Goal: Task Accomplishment & Management: Complete application form

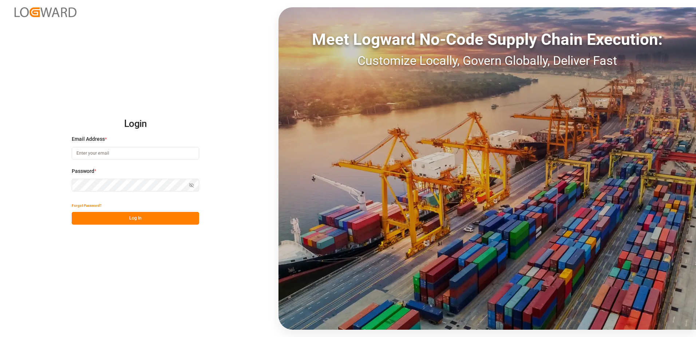
type input "[PERSON_NAME][EMAIL_ADDRESS][DOMAIN_NAME]"
click at [152, 217] on button "Log In" at bounding box center [135, 218] width 127 height 13
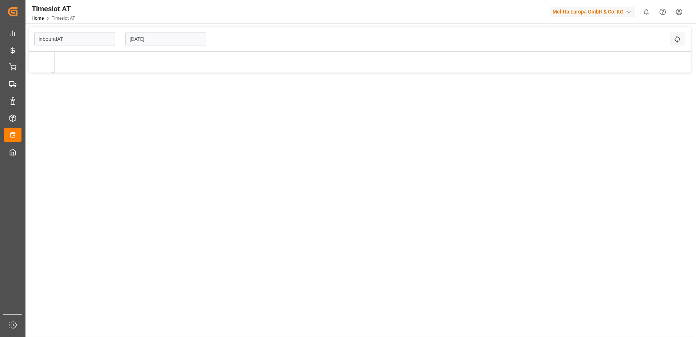
type input "Inbound AT"
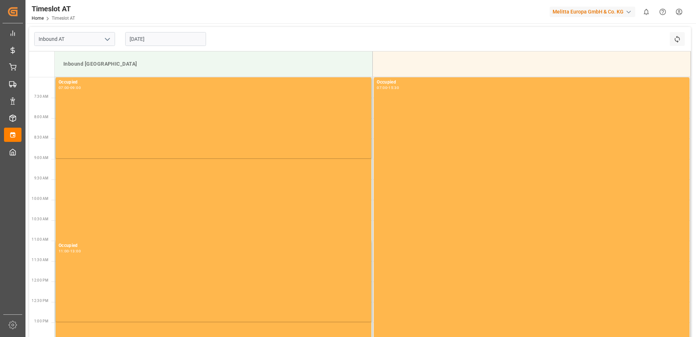
click at [150, 36] on input "[DATE]" at bounding box center [165, 39] width 81 height 14
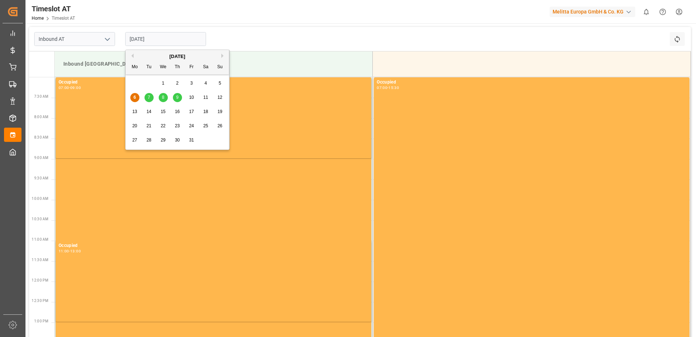
click at [149, 96] on span "7" at bounding box center [149, 97] width 3 height 5
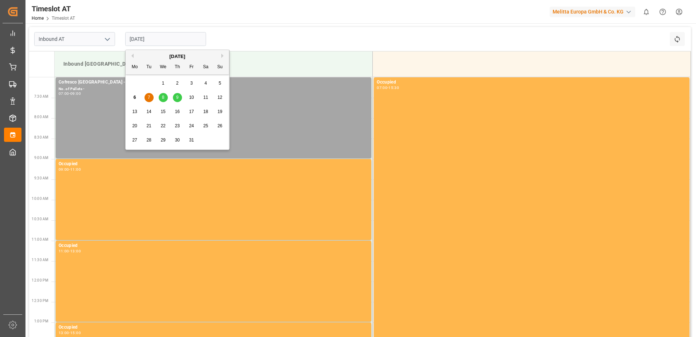
click at [145, 39] on input "[DATE]" at bounding box center [165, 39] width 81 height 14
click at [163, 98] on span "8" at bounding box center [163, 97] width 3 height 5
type input "[DATE]"
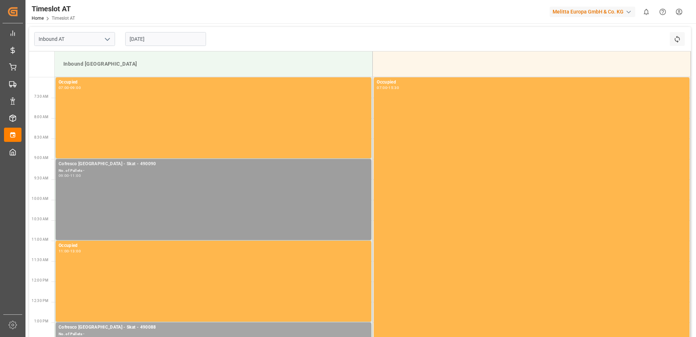
click at [103, 201] on div "Cofresco [GEOGRAPHIC_DATA] - Skat - 490090 No. of Pallets - 09:00 - 11:00" at bounding box center [214, 199] width 310 height 78
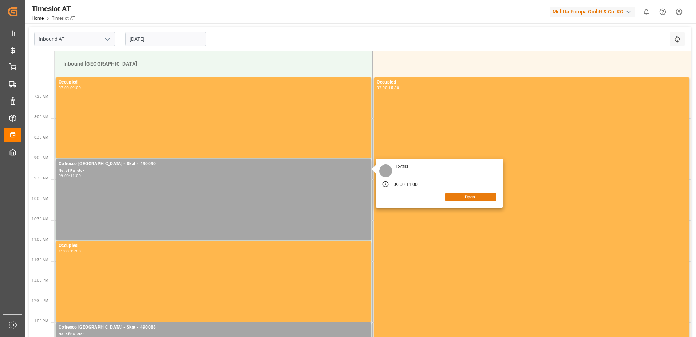
click at [465, 197] on button "Open" at bounding box center [470, 196] width 51 height 9
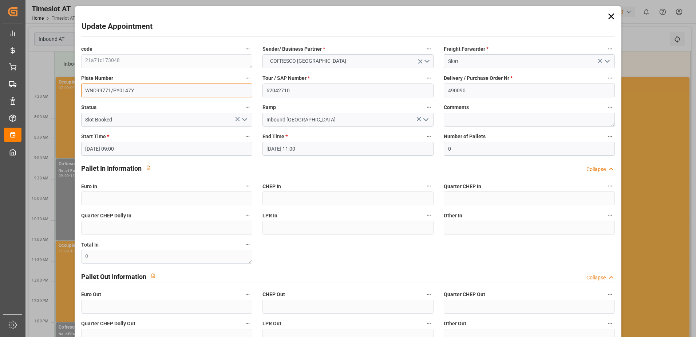
click at [148, 89] on input "WND99771/PY0147Y" at bounding box center [166, 90] width 171 height 14
drag, startPoint x: 148, startPoint y: 89, endPoint x: 66, endPoint y: 90, distance: 82.3
click at [66, 90] on div "Update Appointment code 21a71c173048 Sender/ Business Partner * COFRESCO POLAND…" at bounding box center [348, 168] width 696 height 337
paste input "50/WGM6498P"
type input "WND99750/WGM6498P"
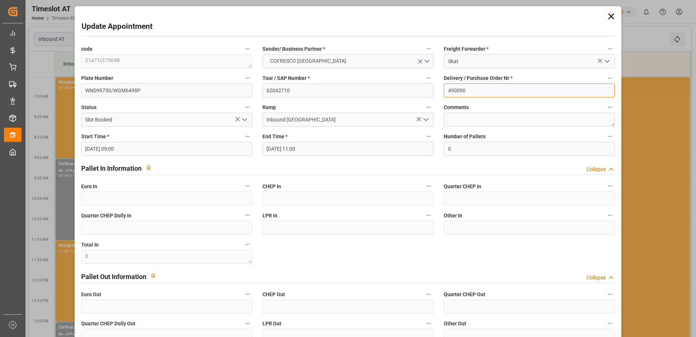
drag, startPoint x: 475, startPoint y: 86, endPoint x: 436, endPoint y: 88, distance: 39.0
click at [436, 88] on div "code 21a71c173048 Sender/ Business Partner * COFRESCO [GEOGRAPHIC_DATA] Freight…" at bounding box center [348, 208] width 545 height 333
paste input "89986"
type input "489986"
drag, startPoint x: 292, startPoint y: 89, endPoint x: 260, endPoint y: 91, distance: 32.1
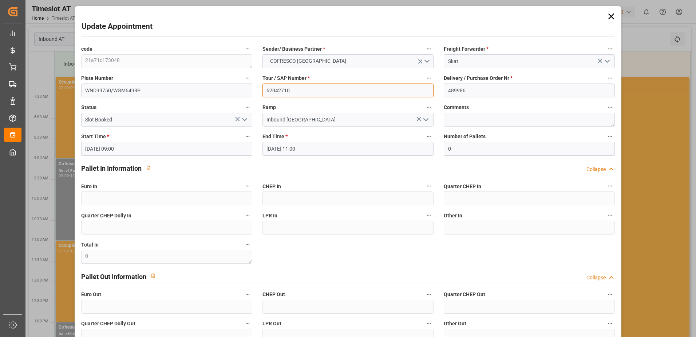
click at [260, 91] on div "Tour / SAP Number * 62042710" at bounding box center [348, 85] width 181 height 29
paste input "658"
type input "62042658"
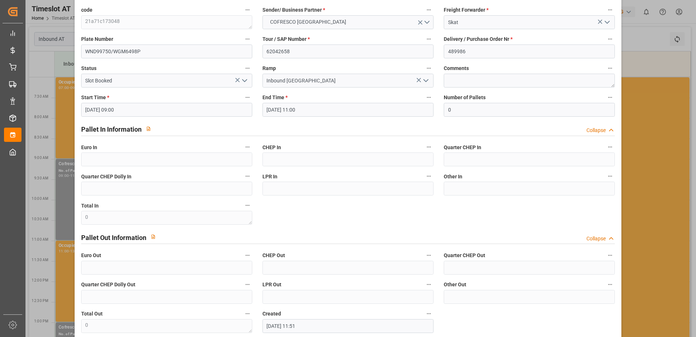
scroll to position [77, 0]
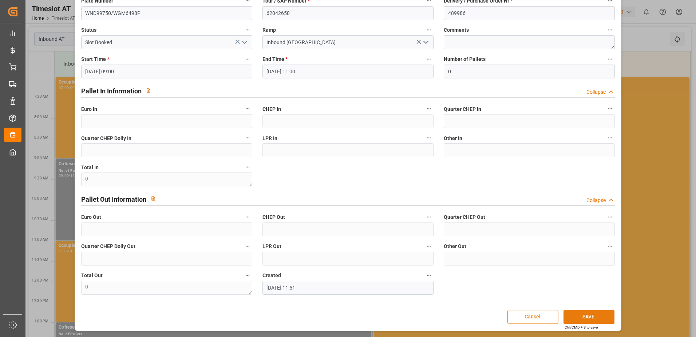
click at [573, 317] on button "SAVE" at bounding box center [589, 317] width 51 height 14
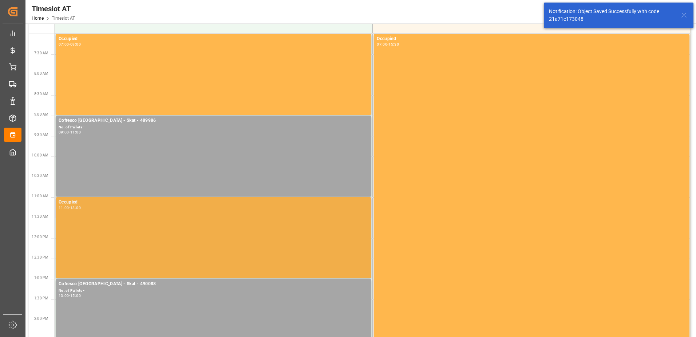
scroll to position [109, 0]
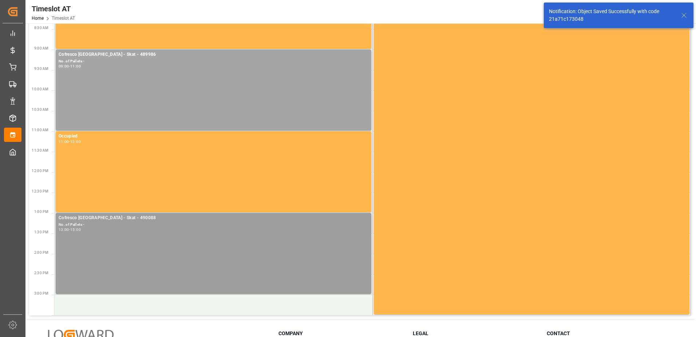
click at [127, 252] on div "Cofresco [GEOGRAPHIC_DATA] - Skat - 490088 No. of Pallets - 13:00 - 15:00" at bounding box center [214, 253] width 310 height 78
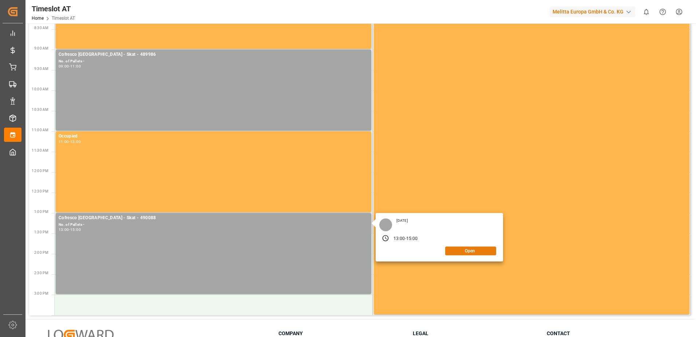
click at [461, 251] on button "Open" at bounding box center [470, 250] width 51 height 9
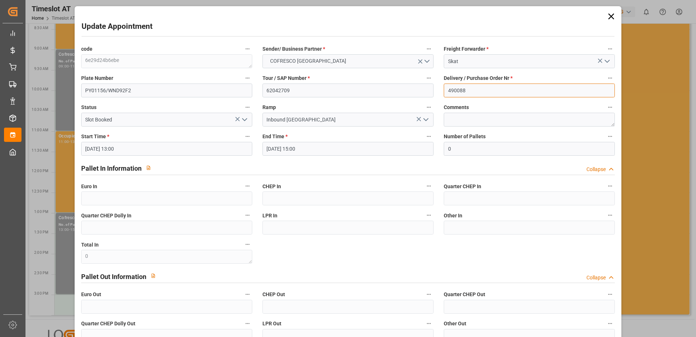
drag, startPoint x: 474, startPoint y: 88, endPoint x: 440, endPoint y: 87, distance: 33.2
click at [440, 87] on div "Delivery / Purchase Order Nr * 490088" at bounding box center [529, 85] width 181 height 29
paste input "89995"
type input "489995"
drag, startPoint x: 271, startPoint y: 90, endPoint x: 250, endPoint y: 92, distance: 20.5
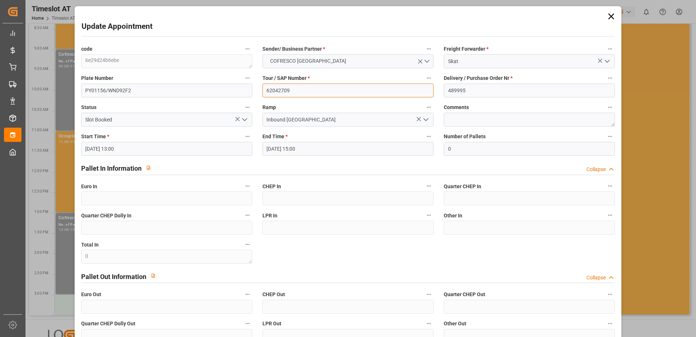
click at [250, 92] on div "code 6e29d24b6ebe Sender/ Business Partner * COFRESCO [GEOGRAPHIC_DATA] Freight…" at bounding box center [348, 208] width 545 height 333
paste input "664"
type input "62042664"
drag, startPoint x: 134, startPoint y: 90, endPoint x: 83, endPoint y: 94, distance: 51.9
click at [83, 94] on input "PY01156/WND92F2" at bounding box center [166, 90] width 171 height 14
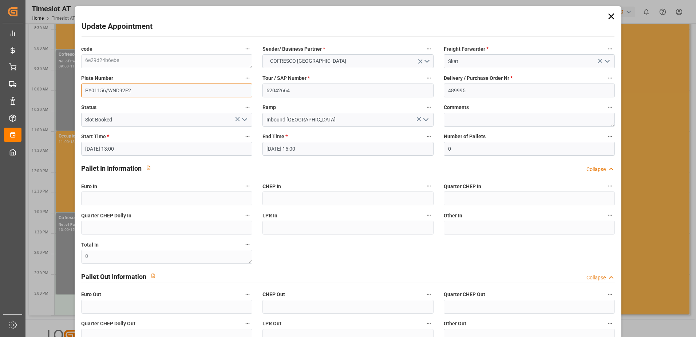
paste input "WGM9751F/WND 93F2"
type input "WGM9751F/WND 93F2"
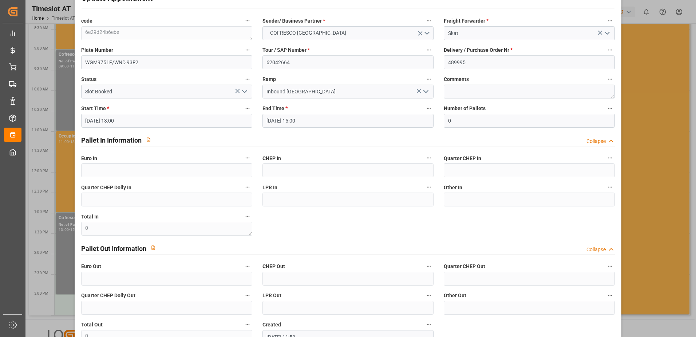
scroll to position [77, 0]
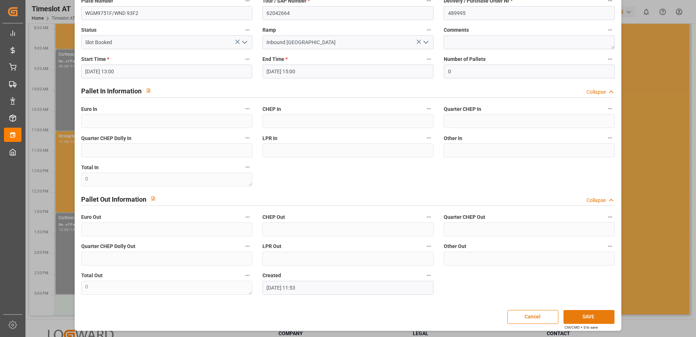
click at [598, 314] on button "SAVE" at bounding box center [589, 317] width 51 height 14
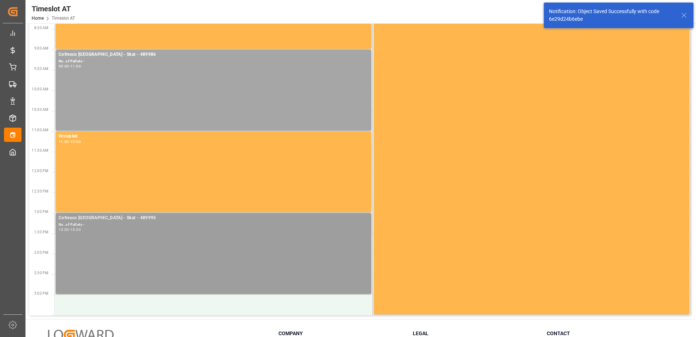
scroll to position [0, 0]
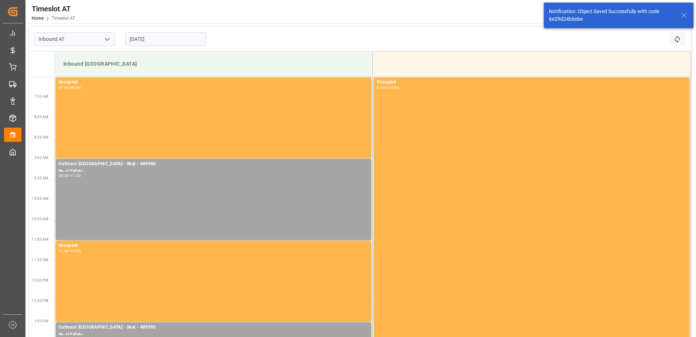
click at [169, 36] on input "[DATE]" at bounding box center [165, 39] width 81 height 14
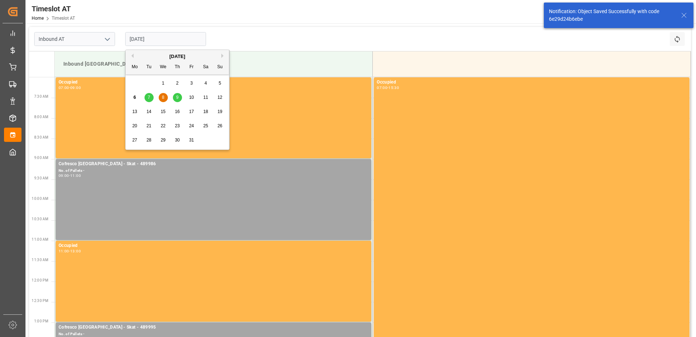
click at [177, 95] on span "9" at bounding box center [177, 97] width 3 height 5
type input "[DATE]"
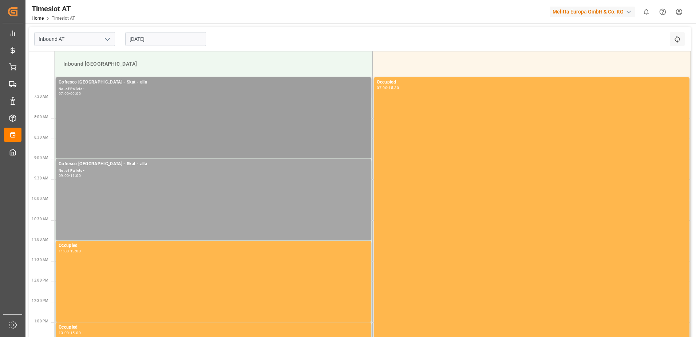
click at [142, 102] on div "Cofresco [GEOGRAPHIC_DATA] - Skat - alla No. of Pallets - 07:00 - 09:00" at bounding box center [214, 118] width 310 height 78
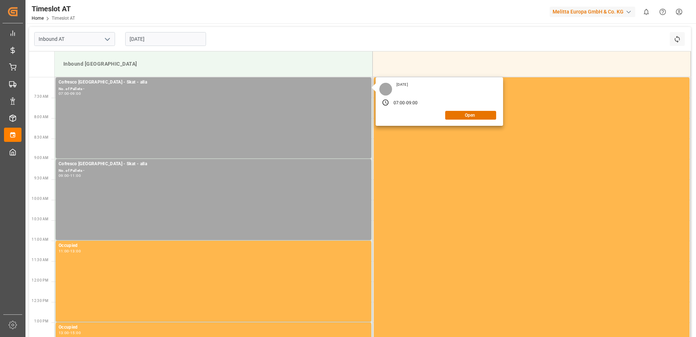
click at [460, 119] on div "[DATE] 07:00 - 09:00 Open" at bounding box center [439, 101] width 127 height 48
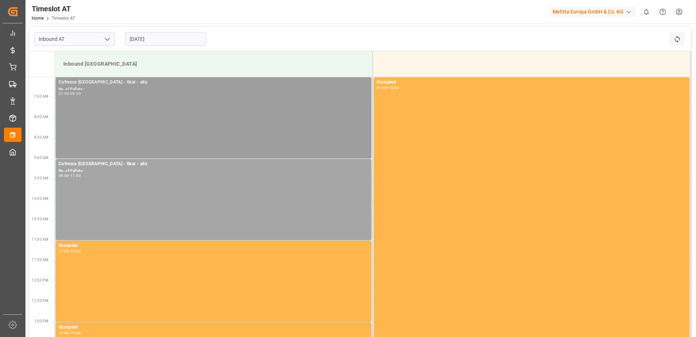
click at [121, 105] on div "Cofresco [GEOGRAPHIC_DATA] - Skat - alla No. of Pallets - 07:00 - 09:00" at bounding box center [214, 118] width 310 height 78
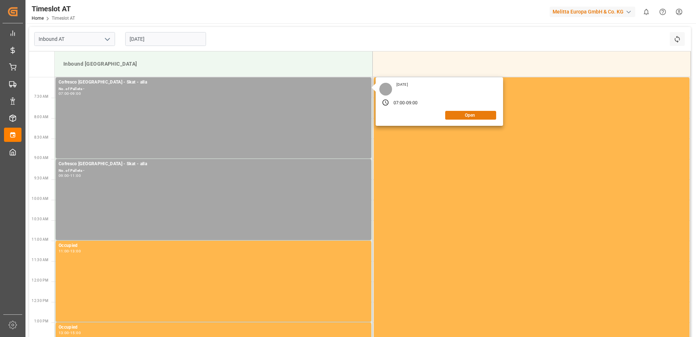
click at [465, 114] on button "Open" at bounding box center [470, 115] width 51 height 9
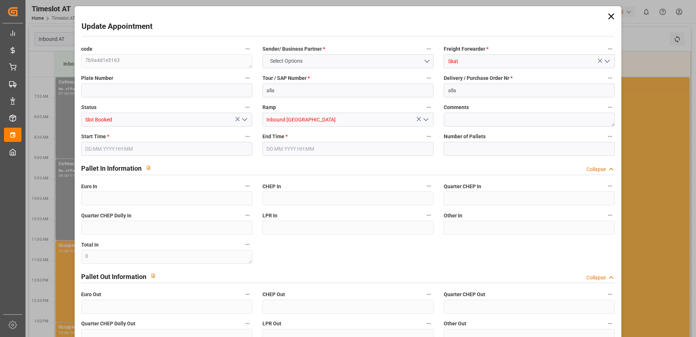
type input "0"
type input "[DATE] 07:00"
type input "[DATE] 09:00"
type input "[DATE] 09:13"
click at [118, 92] on input at bounding box center [166, 90] width 171 height 14
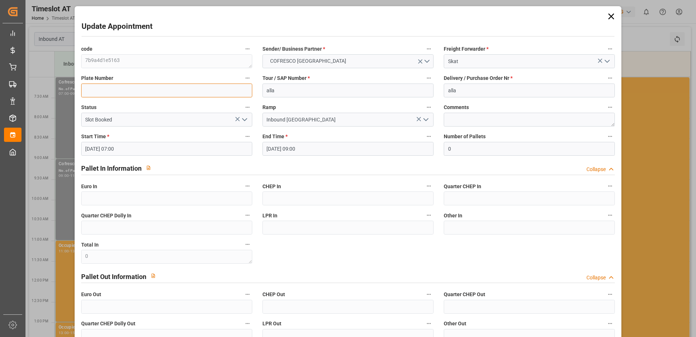
paste input "490090"
type input "4"
click at [467, 87] on input "alla" at bounding box center [529, 90] width 171 height 14
type input "a"
paste input "490090"
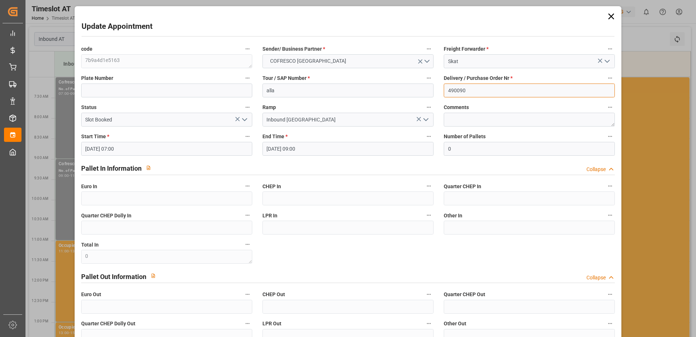
type input "490090"
drag, startPoint x: 293, startPoint y: 96, endPoint x: 255, endPoint y: 94, distance: 38.3
click at [255, 94] on div "code 7b9a4d1e5163 Sender/ Business Partner * COFRESCO [GEOGRAPHIC_DATA] Freight…" at bounding box center [348, 208] width 545 height 333
paste input "62042710"
type input "62042710"
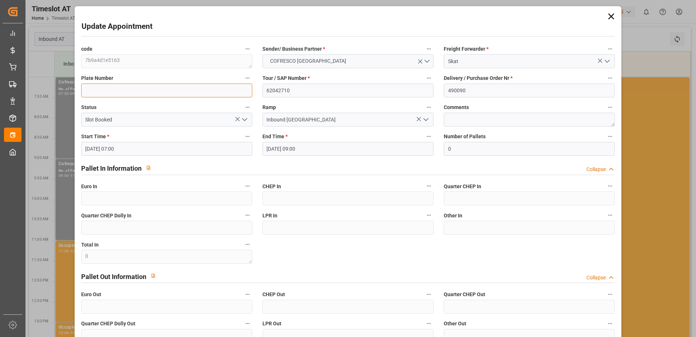
click at [116, 91] on input at bounding box center [166, 90] width 171 height 14
paste input "WND99771"
click at [187, 73] on label "Plate Number" at bounding box center [166, 78] width 171 height 10
click at [243, 73] on button "Plate Number" at bounding box center [247, 77] width 9 height 9
click at [137, 89] on div at bounding box center [348, 168] width 696 height 337
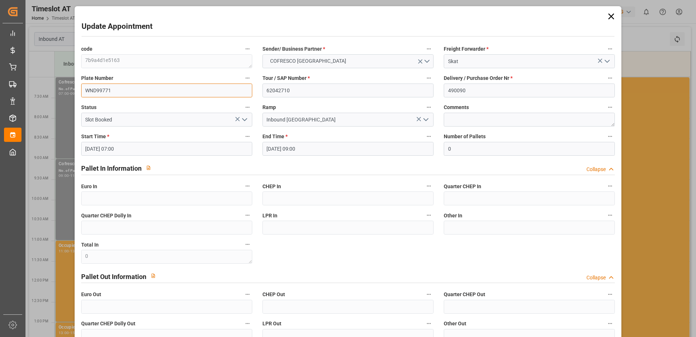
click at [121, 91] on input "WND99771" at bounding box center [166, 90] width 171 height 14
type input "WND99771/PY0147Y"
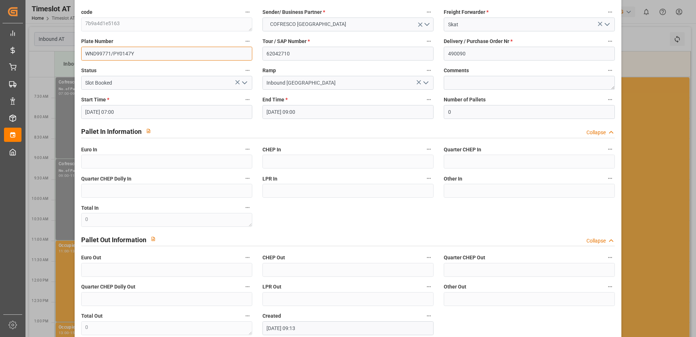
scroll to position [77, 0]
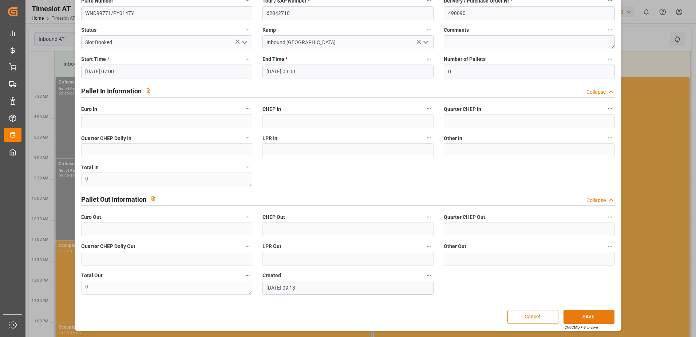
click at [593, 315] on button "SAVE" at bounding box center [589, 317] width 51 height 14
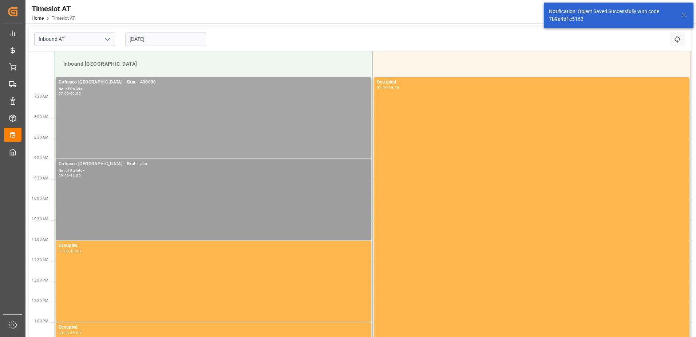
click at [134, 177] on div "09:00 - 11:00" at bounding box center [214, 176] width 310 height 4
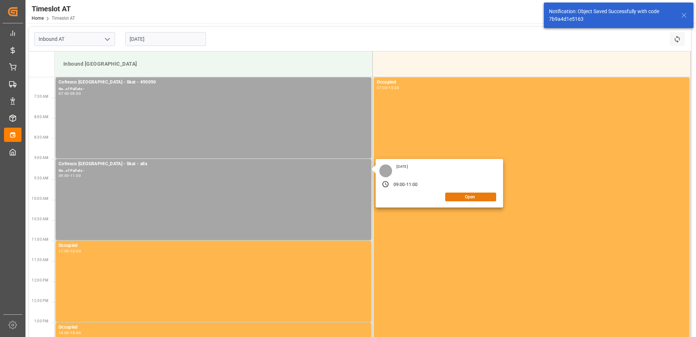
click at [479, 194] on button "Open" at bounding box center [470, 196] width 51 height 9
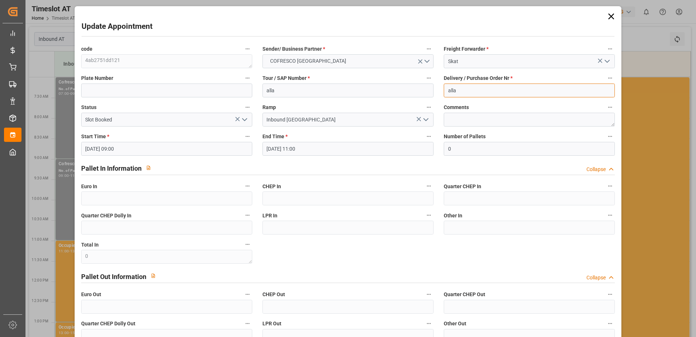
click at [467, 93] on input "alla" at bounding box center [529, 90] width 171 height 14
type input "a"
paste input "490088"
type input "490088"
click at [280, 85] on input "alla" at bounding box center [348, 90] width 171 height 14
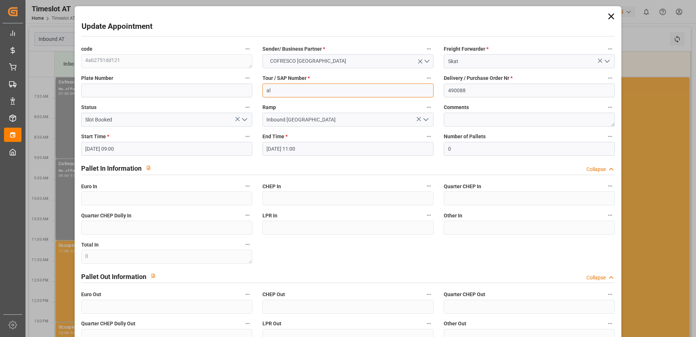
type input "a"
paste input "62042709"
type input "62042709"
click at [105, 89] on input at bounding box center [166, 90] width 171 height 14
paste input "PY01156"
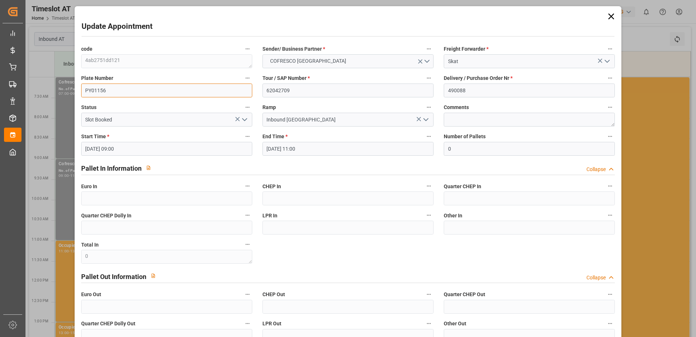
type input "PY01156/WND92F2"
click at [155, 103] on label "Status" at bounding box center [166, 107] width 171 height 10
click at [243, 103] on button "Status" at bounding box center [247, 106] width 9 height 9
click at [355, 134] on div at bounding box center [348, 168] width 696 height 337
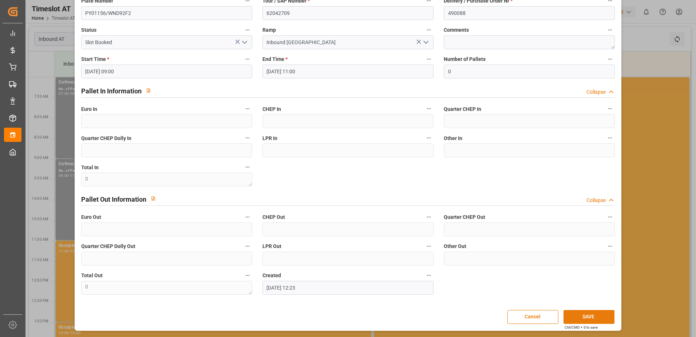
click at [588, 313] on button "SAVE" at bounding box center [589, 317] width 51 height 14
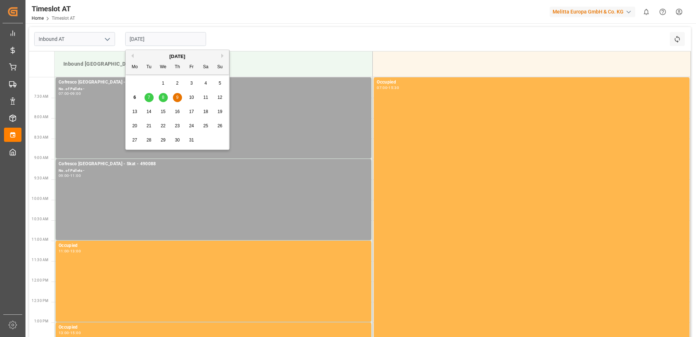
click at [148, 39] on input "[DATE]" at bounding box center [165, 39] width 81 height 14
click at [164, 96] on span "8" at bounding box center [163, 97] width 3 height 5
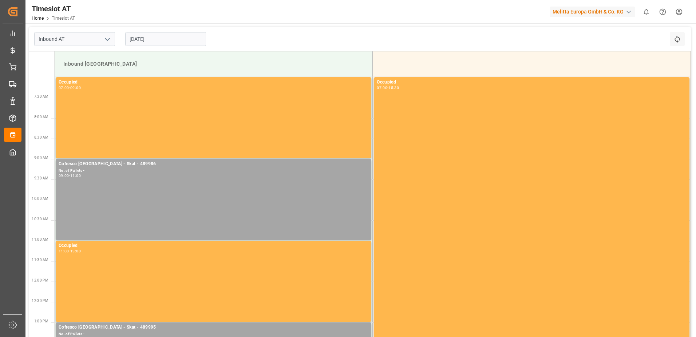
click at [149, 38] on input "[DATE]" at bounding box center [165, 39] width 81 height 14
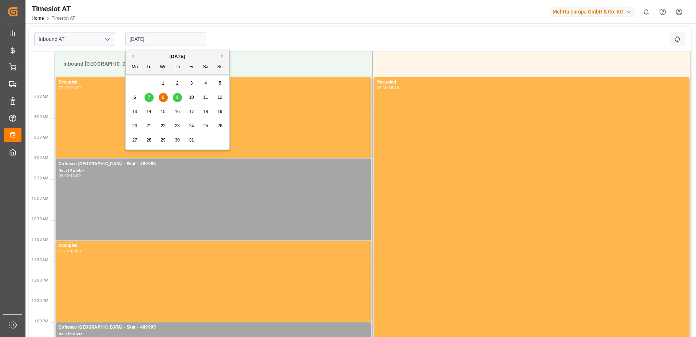
click at [146, 99] on div "7" at bounding box center [149, 97] width 9 height 9
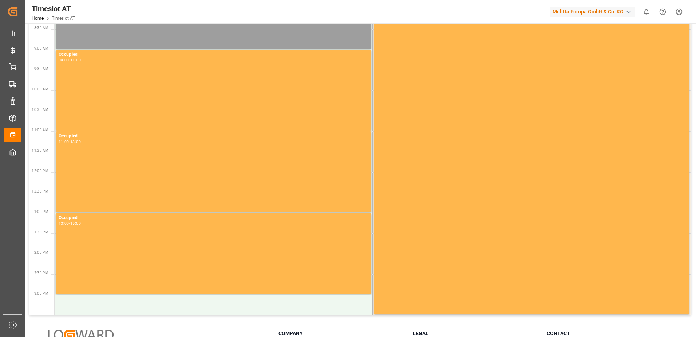
scroll to position [0, 0]
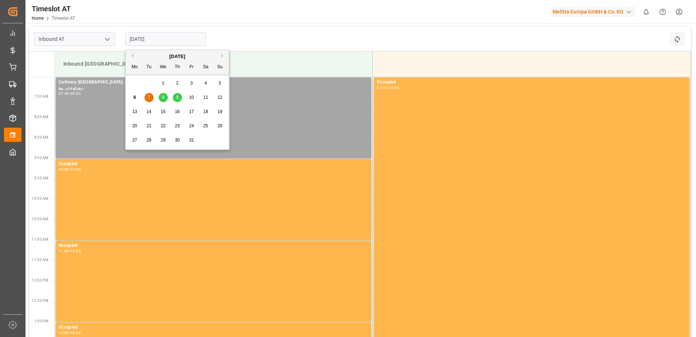
click at [142, 41] on input "[DATE]" at bounding box center [165, 39] width 81 height 14
click at [164, 98] on span "8" at bounding box center [163, 97] width 3 height 5
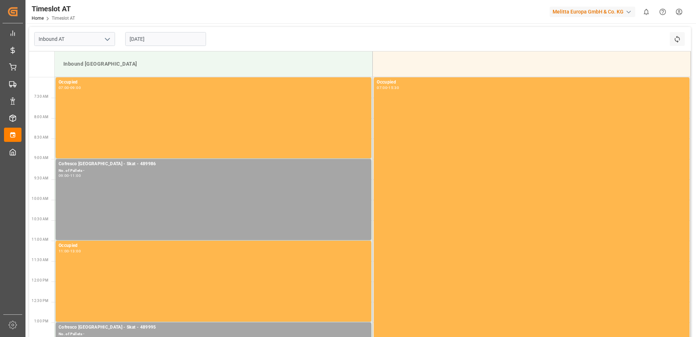
click at [143, 41] on input "[DATE]" at bounding box center [165, 39] width 81 height 14
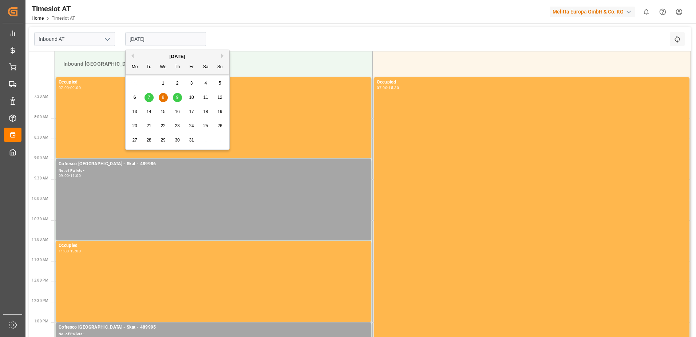
click at [148, 97] on span "7" at bounding box center [149, 97] width 3 height 5
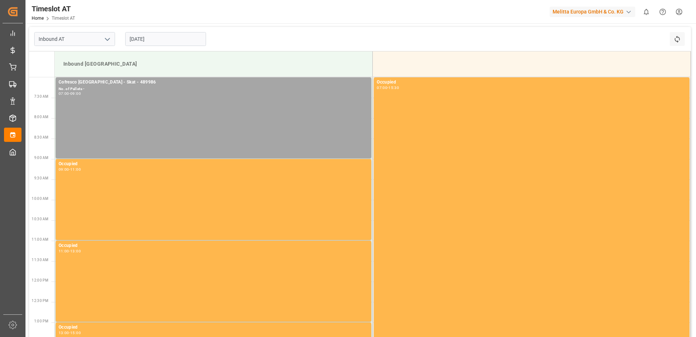
click at [147, 39] on input "[DATE]" at bounding box center [165, 39] width 81 height 14
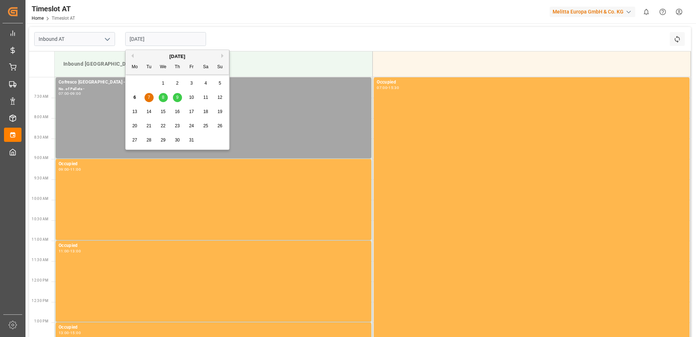
click at [163, 96] on span "8" at bounding box center [163, 97] width 3 height 5
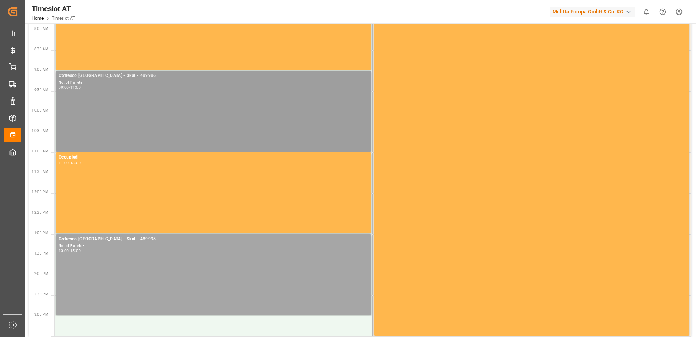
scroll to position [36, 0]
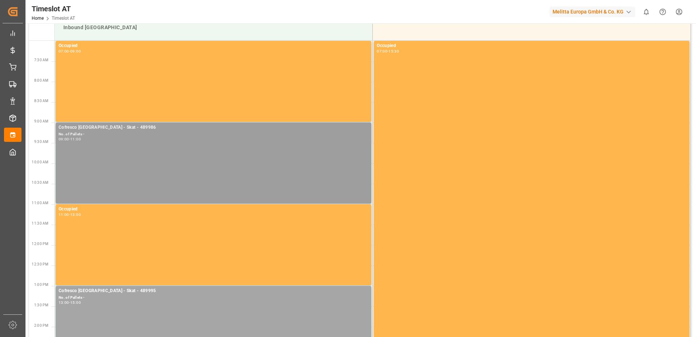
click at [116, 160] on div "Cofresco [GEOGRAPHIC_DATA] - Skat - 489986 No. of Pallets - 09:00 - 11:00" at bounding box center [214, 163] width 310 height 78
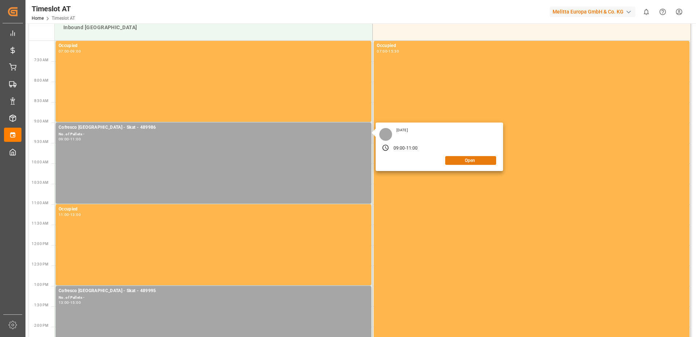
click at [460, 159] on button "Open" at bounding box center [470, 160] width 51 height 9
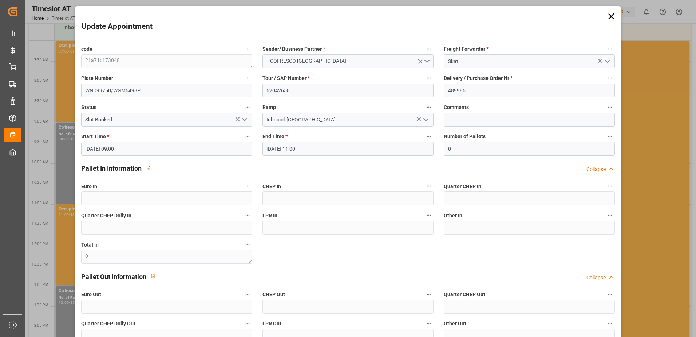
click at [608, 16] on icon at bounding box center [611, 16] width 10 height 10
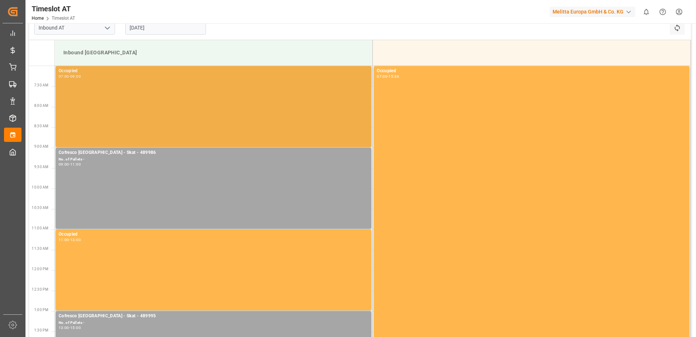
scroll to position [0, 0]
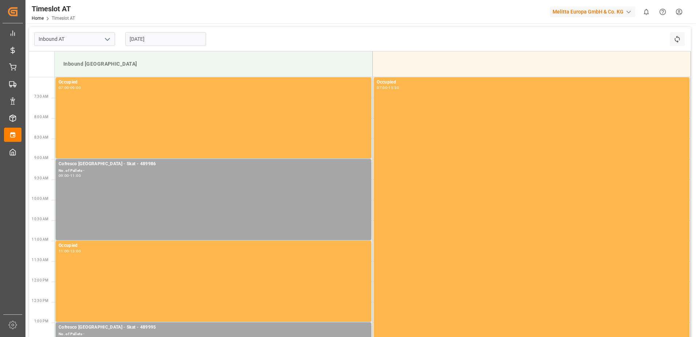
click at [236, 39] on div "Inbound AT [DATE] Refresh Time Slots" at bounding box center [360, 39] width 662 height 24
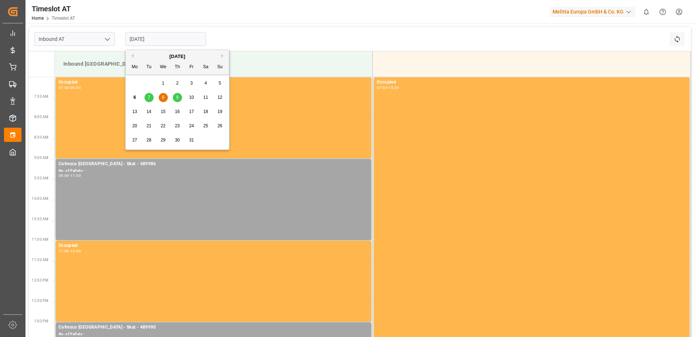
click at [143, 39] on input "[DATE]" at bounding box center [165, 39] width 81 height 14
click at [177, 95] on span "9" at bounding box center [177, 97] width 3 height 5
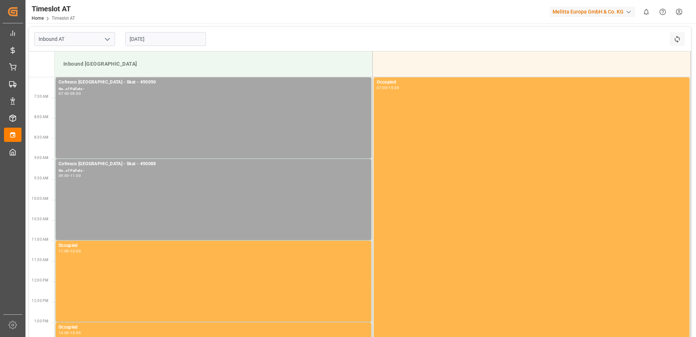
click at [146, 43] on input "[DATE]" at bounding box center [165, 39] width 81 height 14
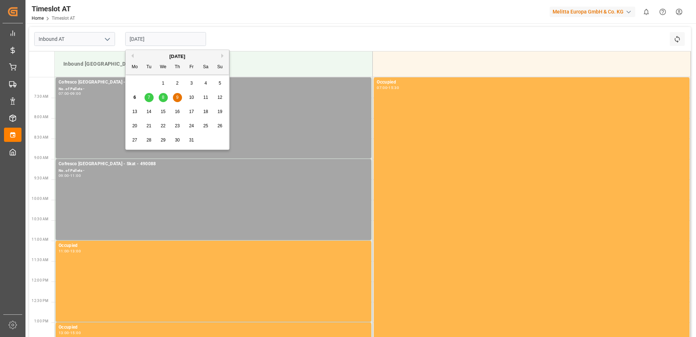
click at [150, 98] on span "7" at bounding box center [149, 97] width 3 height 5
type input "[DATE]"
